Goal: Task Accomplishment & Management: Manage account settings

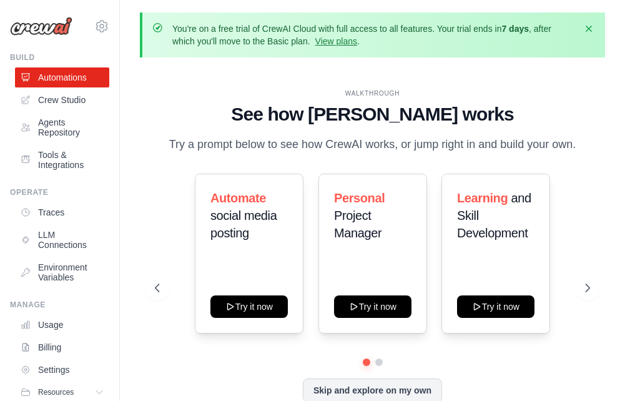
scroll to position [55, 0]
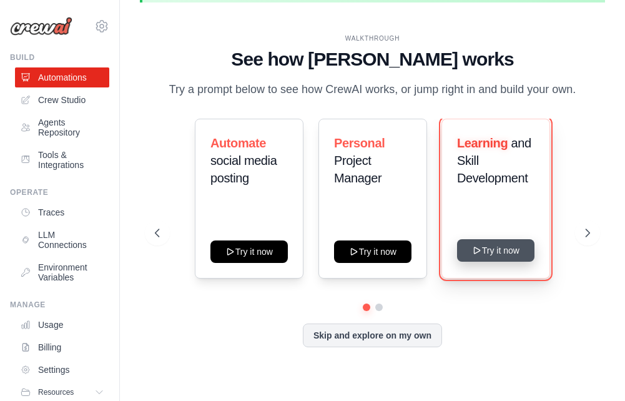
click at [493, 248] on button "Try it now" at bounding box center [495, 250] width 77 height 22
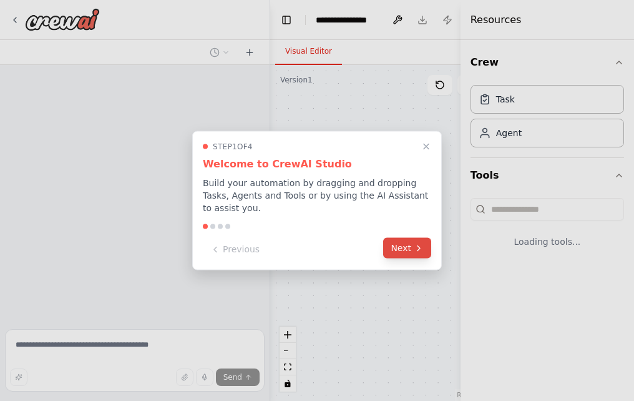
click at [412, 240] on button "Next" at bounding box center [407, 248] width 48 height 21
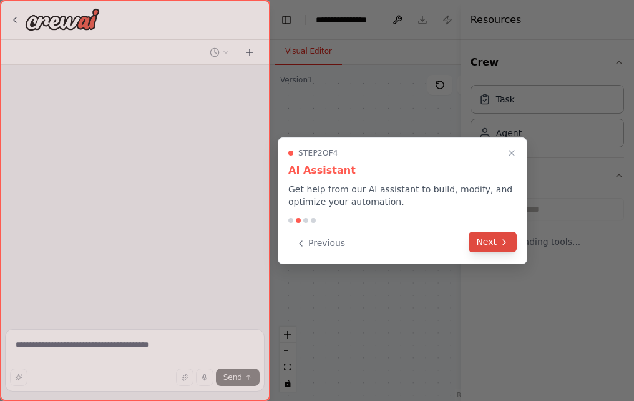
click at [501, 240] on icon at bounding box center [505, 242] width 10 height 10
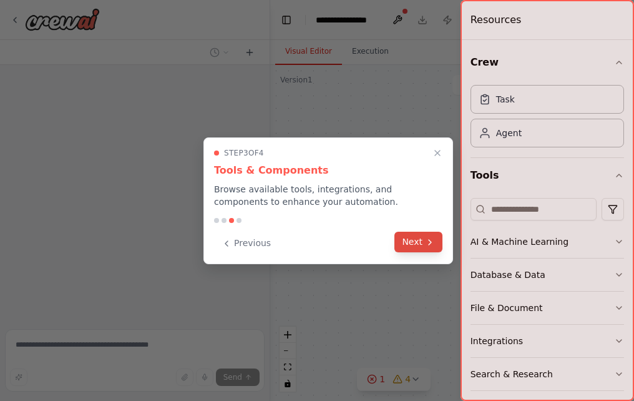
click at [413, 240] on button "Next" at bounding box center [419, 242] width 48 height 21
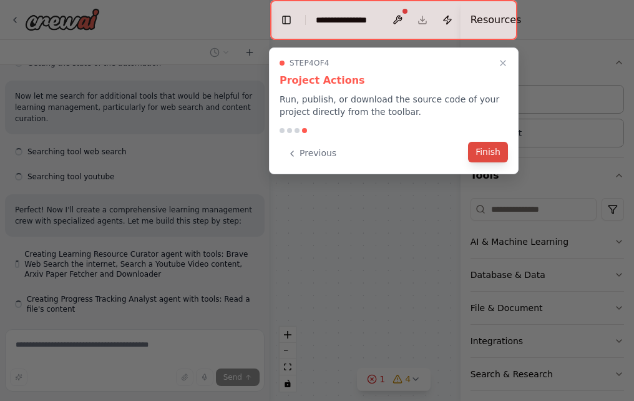
scroll to position [428, 0]
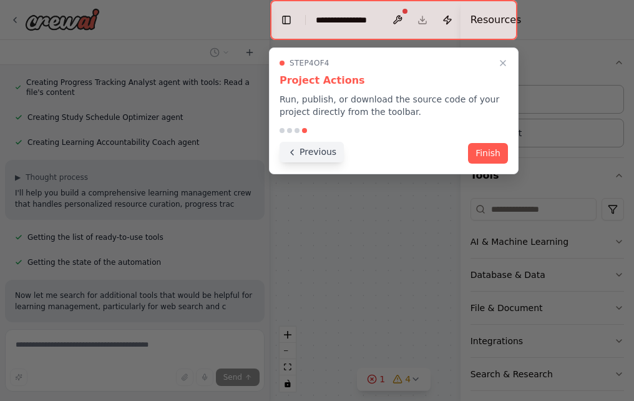
click at [295, 156] on icon at bounding box center [292, 152] width 10 height 10
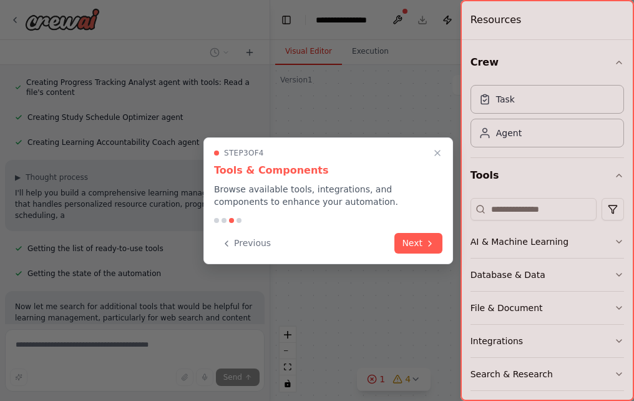
click at [294, 156] on div "Step 3 of 4" at bounding box center [328, 153] width 229 height 10
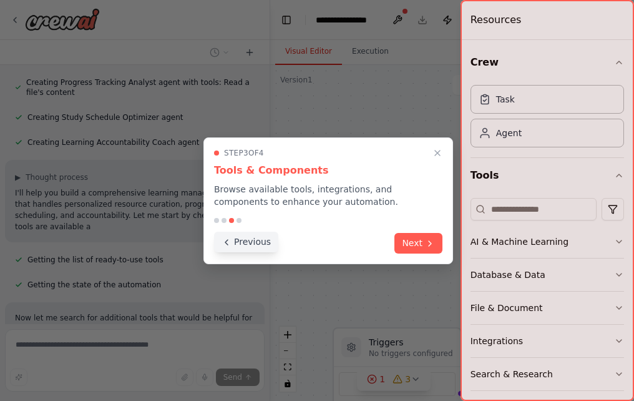
click at [226, 239] on icon at bounding box center [227, 242] width 10 height 10
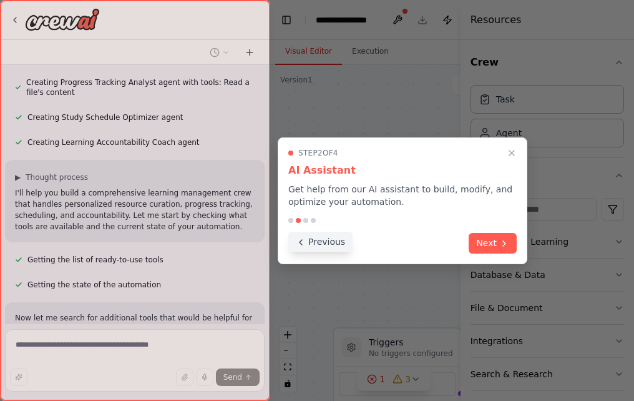
click at [309, 242] on button "Previous" at bounding box center [321, 242] width 64 height 21
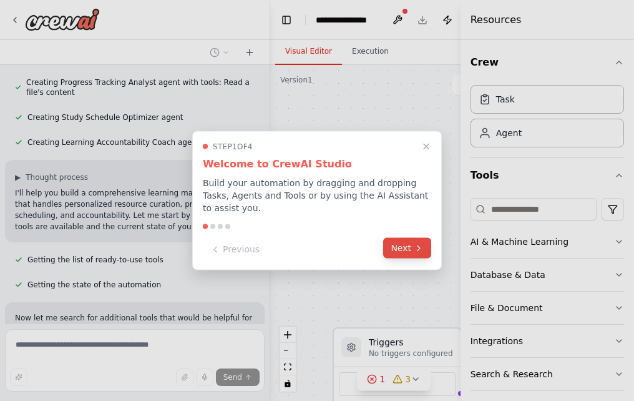
click at [408, 242] on button "Next" at bounding box center [407, 248] width 48 height 21
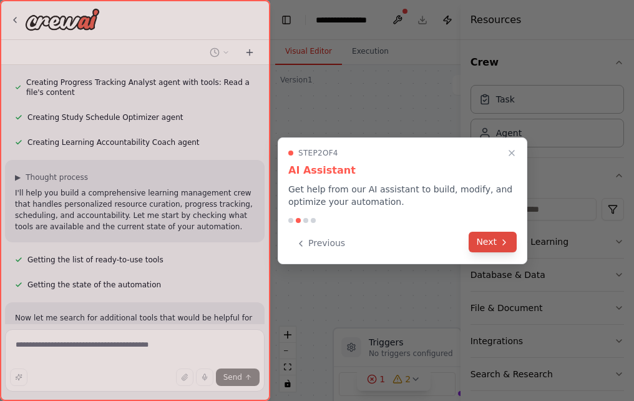
click at [491, 235] on button "Next" at bounding box center [493, 242] width 48 height 21
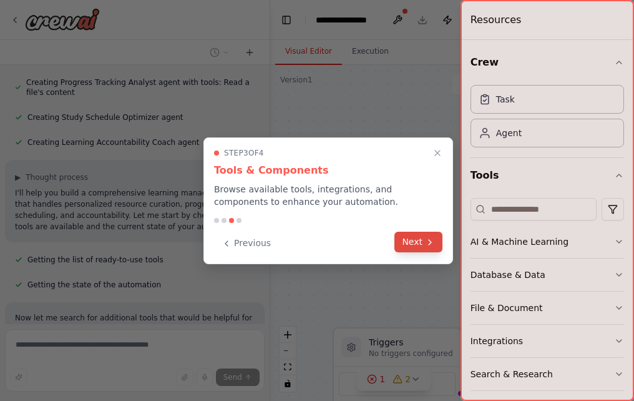
click at [408, 247] on button "Next" at bounding box center [419, 242] width 48 height 21
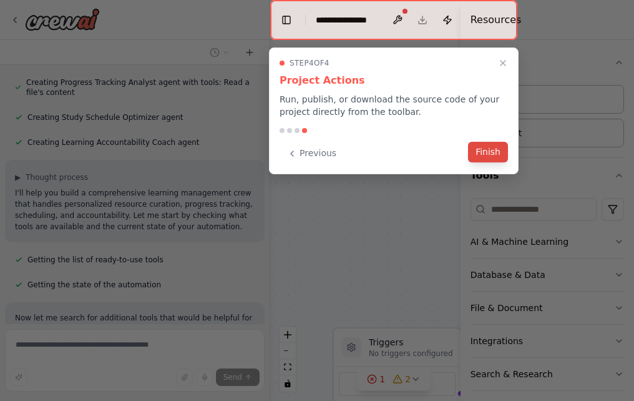
click at [494, 152] on button "Finish" at bounding box center [488, 152] width 40 height 21
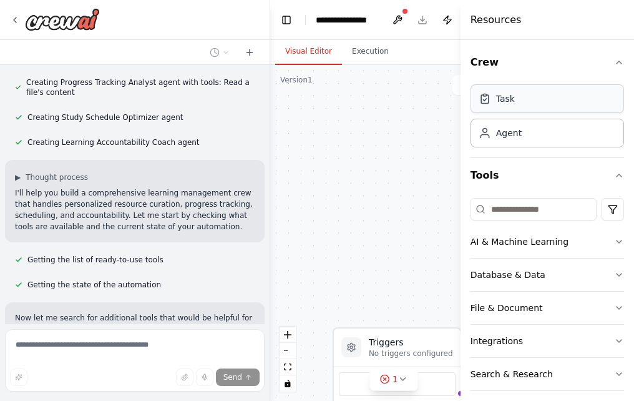
click at [522, 106] on div "Task" at bounding box center [548, 98] width 154 height 29
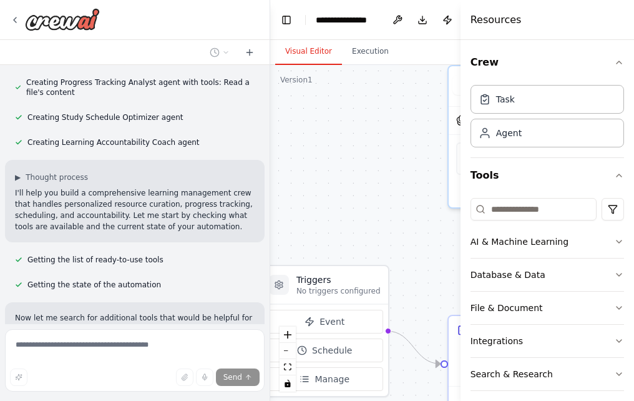
drag, startPoint x: 383, startPoint y: 187, endPoint x: 311, endPoint y: 125, distance: 95.6
click at [311, 125] on div ".deletable-edge-delete-btn { width: 20px; height: 20px; border: 0px solid #ffff…" at bounding box center [394, 233] width 248 height 336
click at [617, 62] on icon "button" at bounding box center [619, 62] width 5 height 2
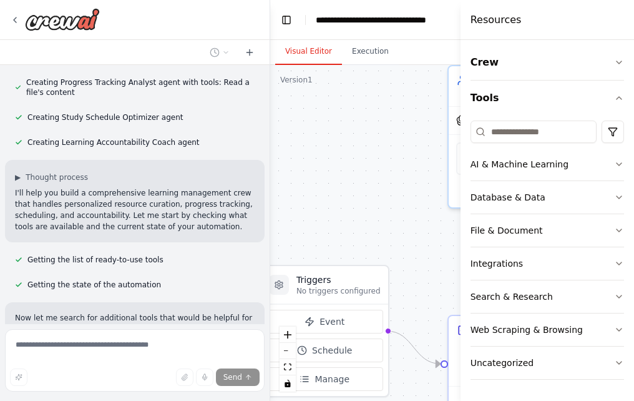
scroll to position [417, 0]
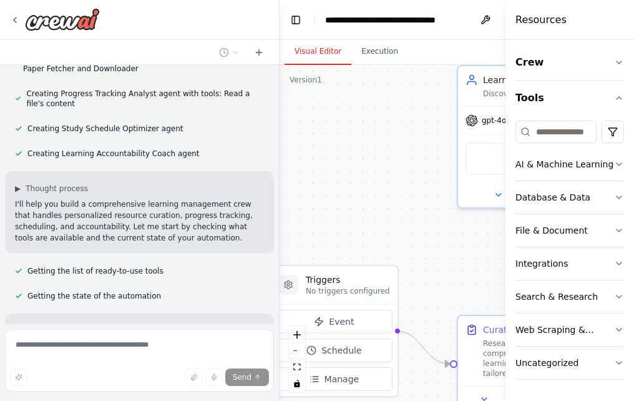
drag, startPoint x: 461, startPoint y: 43, endPoint x: 636, endPoint y: 83, distance: 180.0
click at [634, 83] on html "Build a crew that curates personalized learning resources, tracks your progress…" at bounding box center [317, 200] width 634 height 401
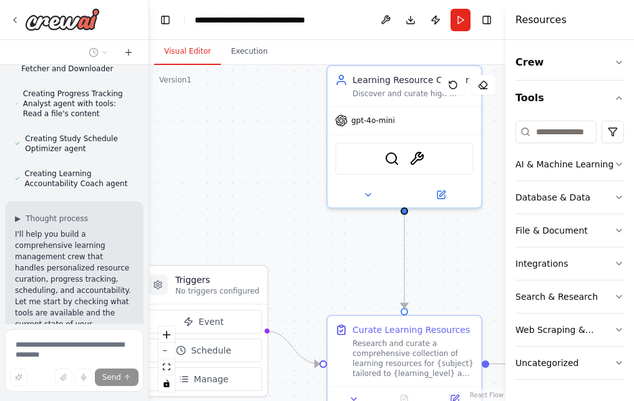
drag, startPoint x: 279, startPoint y: 93, endPoint x: -195, endPoint y: 114, distance: 473.8
click at [0, 114] on html "Build a crew that curates personalized learning resources, tracks your progress…" at bounding box center [317, 200] width 634 height 401
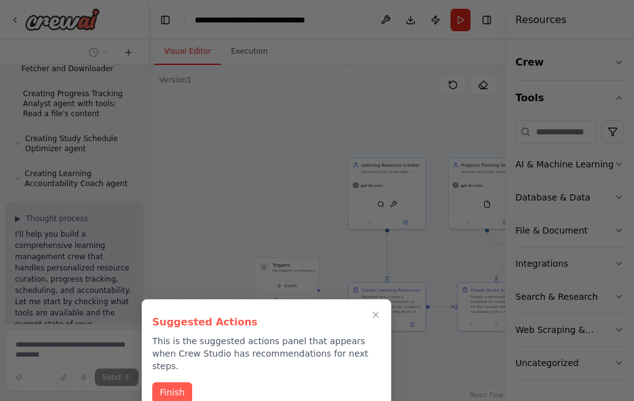
click at [165, 382] on button "Finish" at bounding box center [172, 392] width 40 height 21
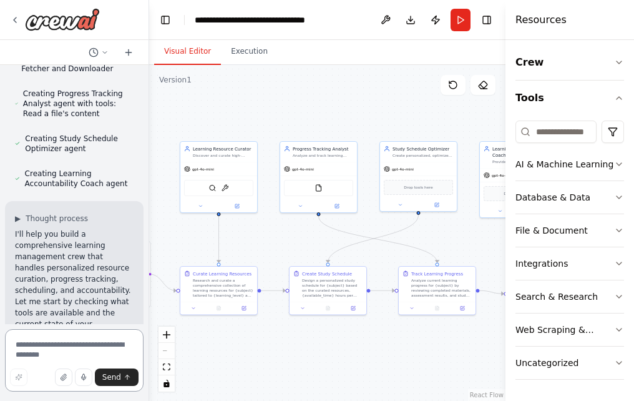
drag, startPoint x: 320, startPoint y: 219, endPoint x: 178, endPoint y: 211, distance: 142.0
click at [178, 211] on div ".deletable-edge-delete-btn { width: 20px; height: 20px; border: 0px solid #ffff…" at bounding box center [327, 233] width 357 height 336
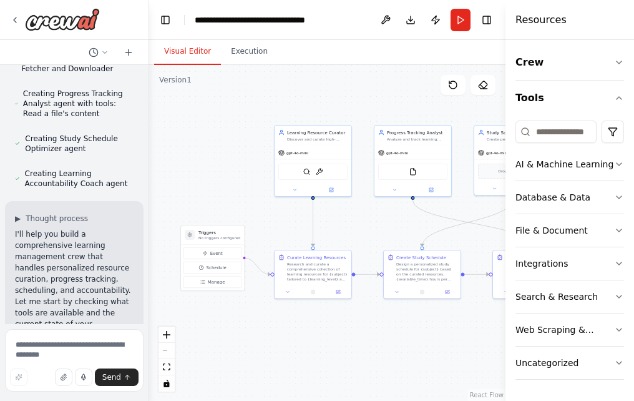
drag, startPoint x: 328, startPoint y: 242, endPoint x: 422, endPoint y: 225, distance: 95.7
click at [422, 225] on div ".deletable-edge-delete-btn { width: 20px; height: 20px; border: 0px solid #ffff…" at bounding box center [327, 233] width 357 height 336
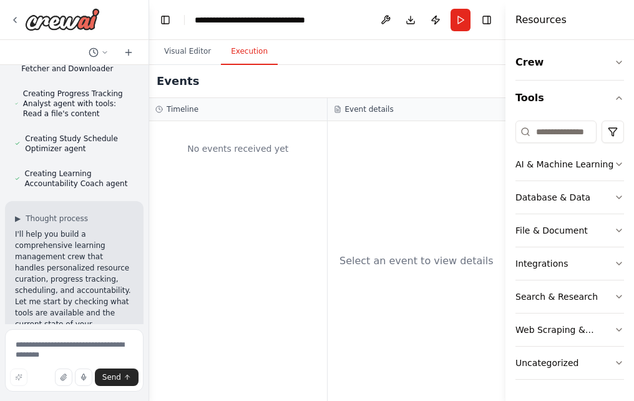
click at [243, 55] on button "Execution" at bounding box center [249, 52] width 57 height 26
click at [180, 51] on button "Visual Editor" at bounding box center [187, 52] width 67 height 26
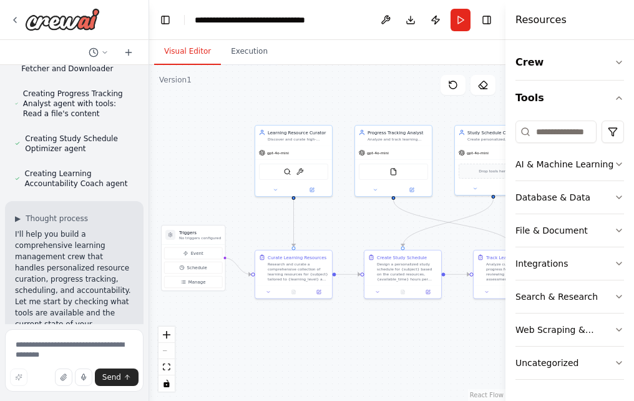
drag, startPoint x: 212, startPoint y: 185, endPoint x: 195, endPoint y: 194, distance: 18.2
click at [195, 192] on div ".deletable-edge-delete-btn { width: 20px; height: 20px; border: 0px solid #ffff…" at bounding box center [327, 233] width 357 height 336
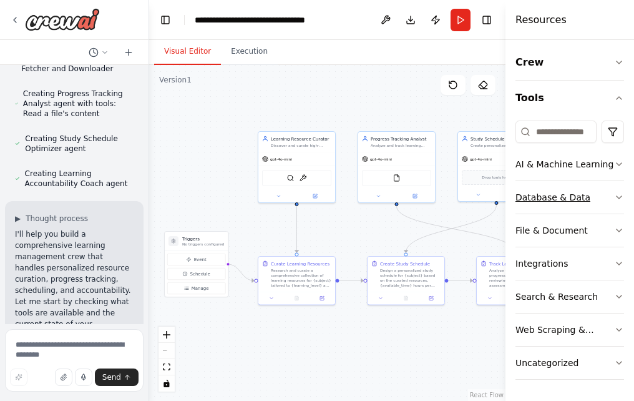
click at [616, 194] on icon "button" at bounding box center [620, 197] width 10 height 10
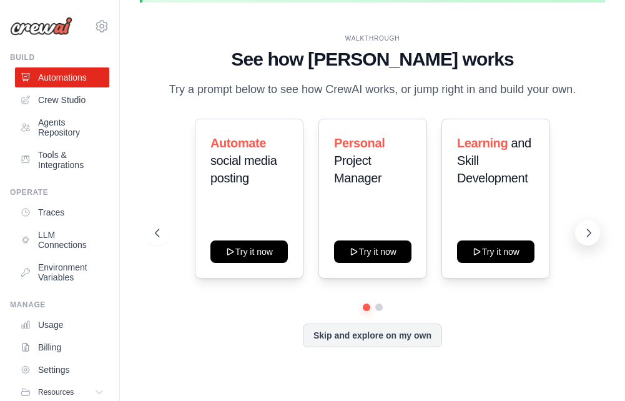
click at [588, 223] on button at bounding box center [587, 232] width 25 height 25
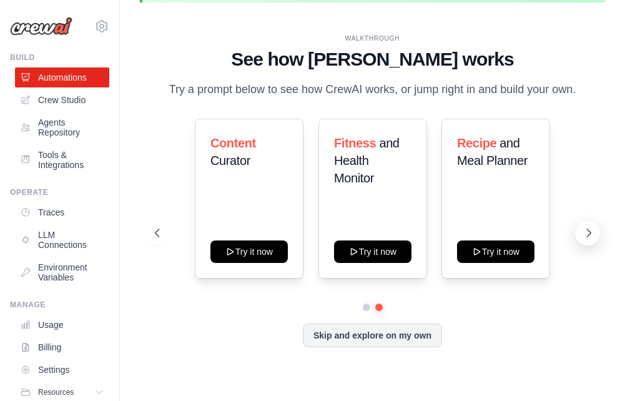
click at [588, 223] on button at bounding box center [587, 232] width 25 height 25
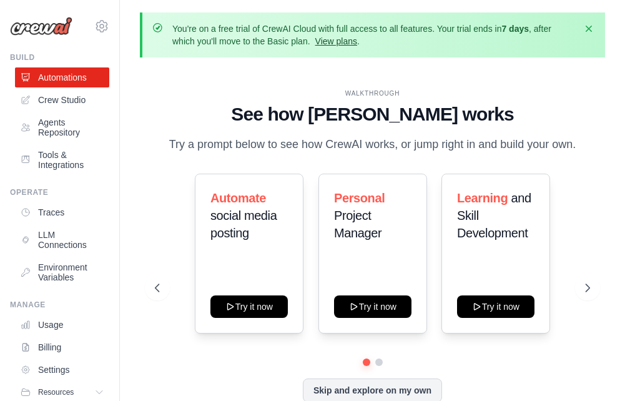
click at [337, 43] on link "View plans" at bounding box center [336, 41] width 42 height 10
click at [340, 41] on link "View plans" at bounding box center [336, 41] width 42 height 10
